Goal: Use online tool/utility: Utilize a website feature to perform a specific function

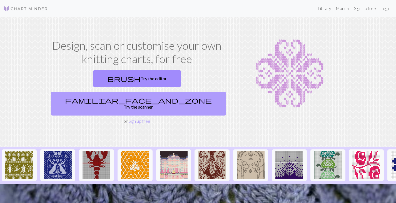
click at [187, 92] on link "familiar_face_and_zone Try the scanner" at bounding box center [138, 104] width 175 height 24
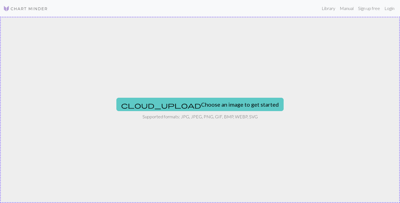
click at [210, 100] on button "cloud_upload Choose an image to get started" at bounding box center [199, 104] width 167 height 13
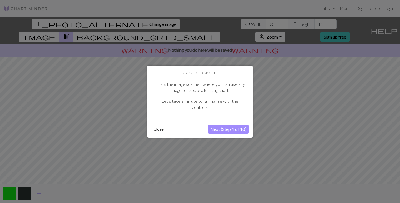
click at [159, 131] on button "Close" at bounding box center [158, 129] width 14 height 8
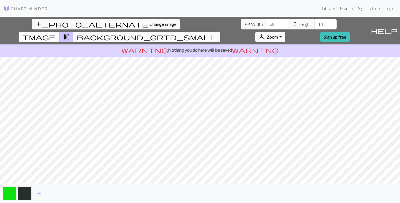
click at [59, 32] on button "image" at bounding box center [39, 37] width 41 height 11
click at [217, 33] on span "background_grid_small" at bounding box center [147, 37] width 140 height 8
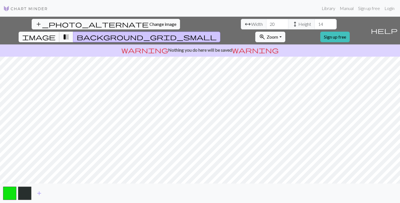
click at [56, 33] on span "image" at bounding box center [38, 37] width 33 height 8
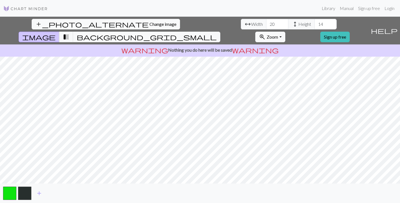
click at [41, 7] on img at bounding box center [25, 8] width 44 height 7
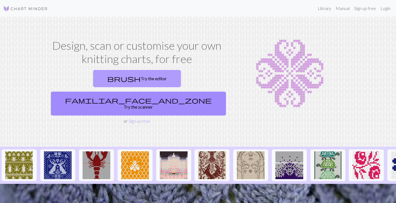
click at [105, 85] on link "brush Try the editor" at bounding box center [137, 78] width 88 height 17
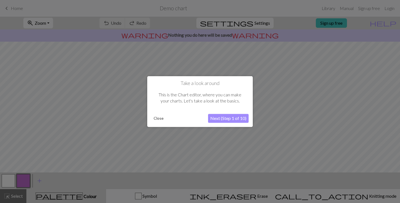
click at [239, 120] on button "Next (Step 1 of 10)" at bounding box center [228, 118] width 41 height 9
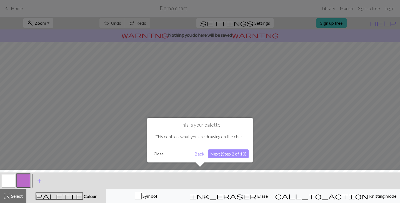
click at [198, 157] on button "Back" at bounding box center [199, 153] width 14 height 9
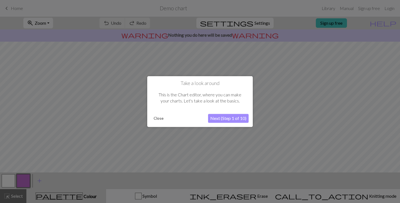
click at [159, 120] on button "Close" at bounding box center [158, 118] width 14 height 8
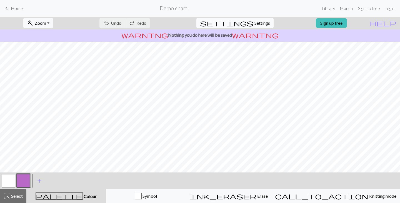
click at [256, 22] on span "Settings" at bounding box center [262, 23] width 16 height 7
select select "aran"
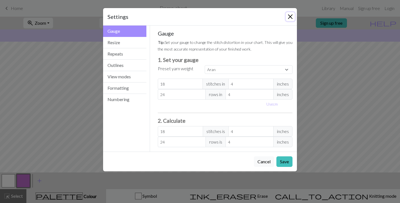
click at [289, 17] on button "Close" at bounding box center [290, 16] width 9 height 9
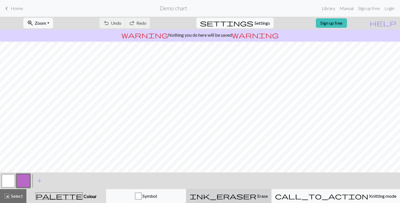
click at [263, 193] on div "ink_eraser Erase Erase" at bounding box center [229, 196] width 78 height 7
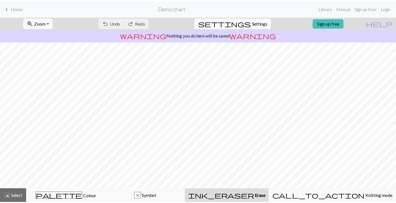
scroll to position [1, 0]
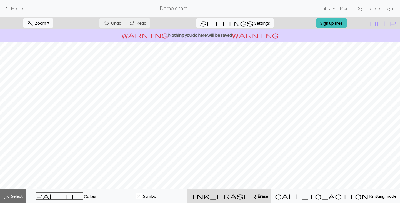
click at [19, 9] on span "Home" at bounding box center [17, 8] width 12 height 5
